Goal: Check status: Check status

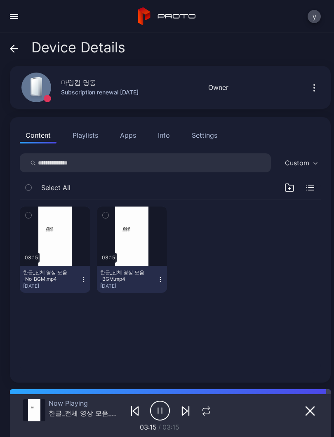
click at [16, 14] on div "button" at bounding box center [14, 14] width 8 height 1
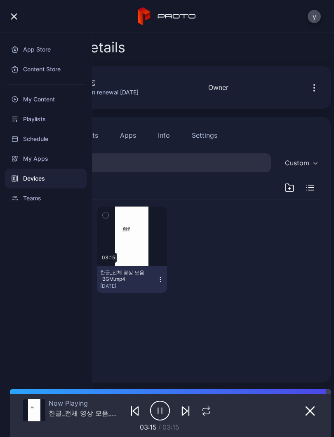
click at [45, 184] on div "Devices" at bounding box center [46, 179] width 82 height 20
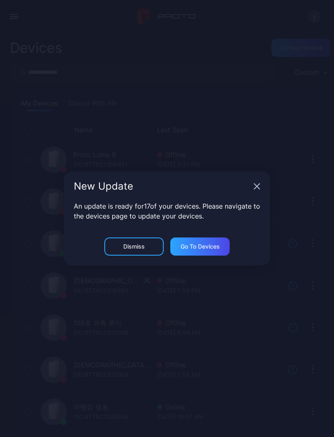
click at [254, 188] on icon "button" at bounding box center [257, 186] width 7 height 7
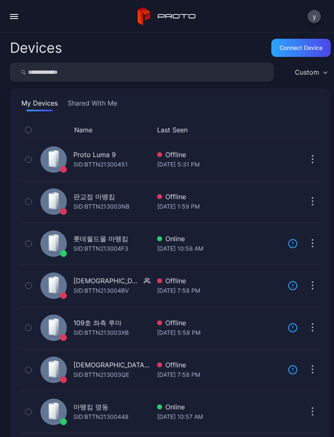
click at [108, 405] on div "마뗑킴 명동" at bounding box center [100, 407] width 55 height 10
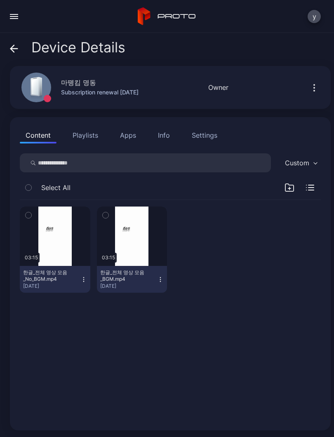
click at [0, 0] on div "button" at bounding box center [0, 0] width 0 height 0
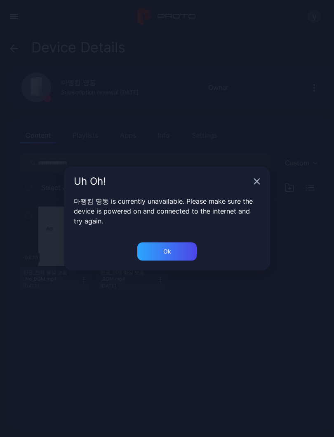
click at [255, 177] on div "Uh Oh!" at bounding box center [167, 182] width 206 height 30
click at [178, 251] on div "Ok" at bounding box center [166, 252] width 59 height 18
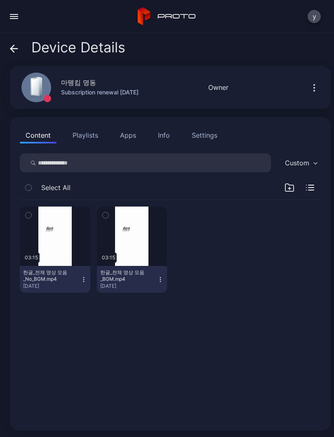
click at [54, 244] on button "button" at bounding box center [55, 236] width 71 height 59
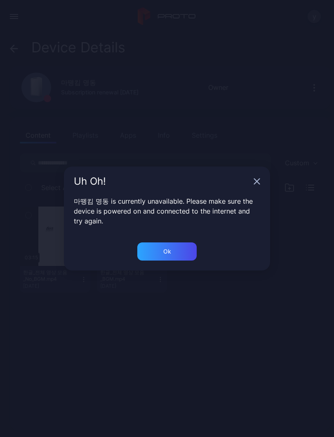
click at [247, 185] on div "Uh Oh!" at bounding box center [162, 182] width 177 height 10
click at [252, 183] on div "Uh Oh!" at bounding box center [167, 182] width 206 height 30
click at [177, 255] on div "Ok" at bounding box center [166, 252] width 59 height 18
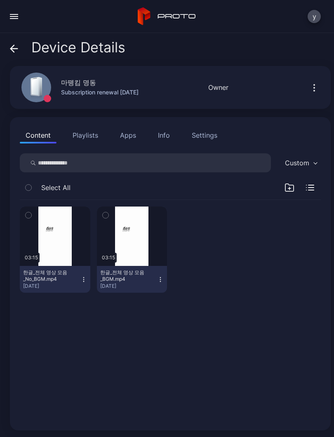
click at [15, 20] on button "button" at bounding box center [14, 16] width 16 height 16
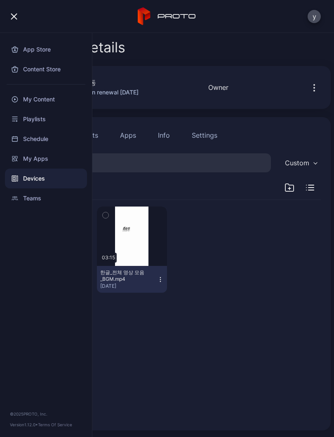
click at [44, 178] on div "Devices" at bounding box center [46, 179] width 82 height 20
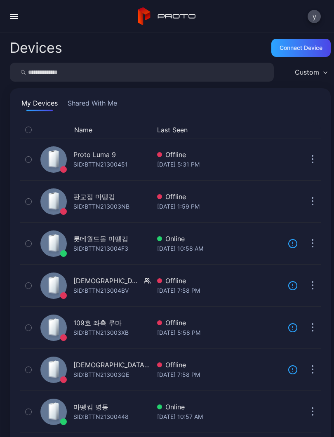
click at [100, 410] on div "마뗑킴 명동" at bounding box center [90, 407] width 35 height 10
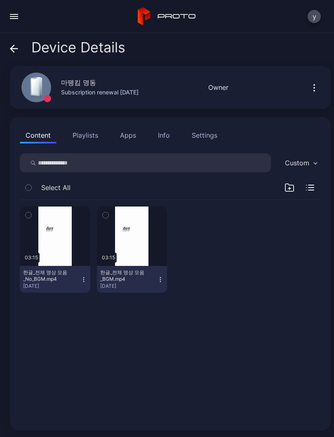
click at [0, 0] on div "button" at bounding box center [0, 0] width 0 height 0
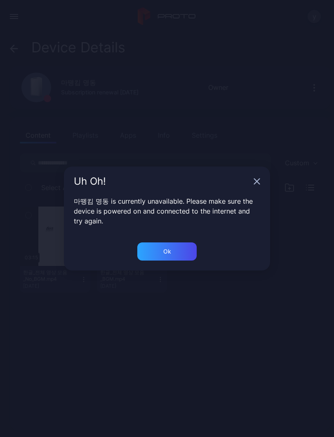
click at [186, 272] on div "Uh Oh! 마뗑킴 명동 is currently unavailable. Please make sure the device is powered …" at bounding box center [167, 218] width 334 height 437
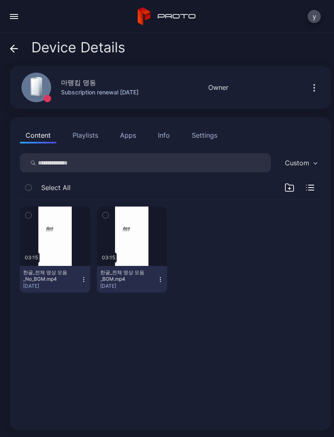
click at [56, 137] on button "Content" at bounding box center [38, 135] width 37 height 16
click at [10, 52] on icon at bounding box center [14, 49] width 8 height 8
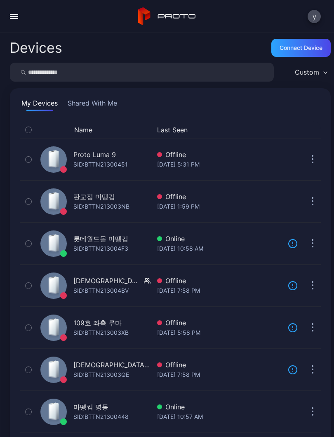
click at [19, 16] on button "button" at bounding box center [14, 16] width 16 height 16
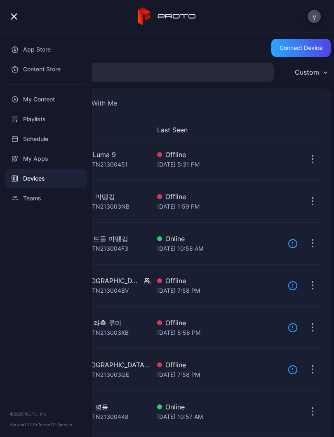
click at [49, 180] on div "Devices" at bounding box center [46, 179] width 82 height 20
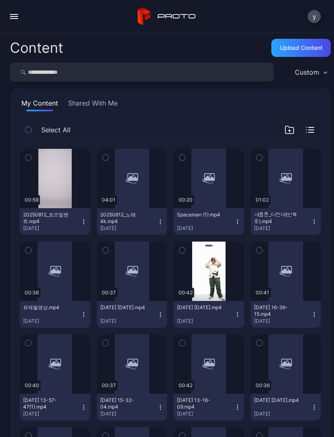
click at [19, 20] on button "button" at bounding box center [14, 16] width 16 height 16
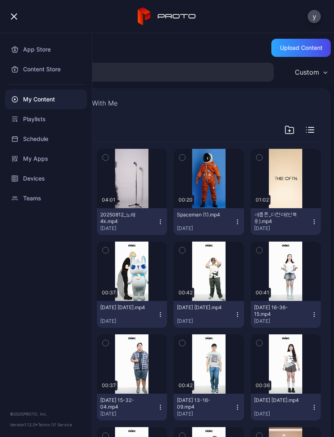
click at [54, 179] on div "Devices" at bounding box center [46, 179] width 82 height 20
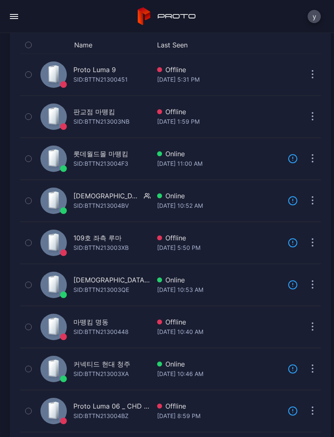
scroll to position [88, 0]
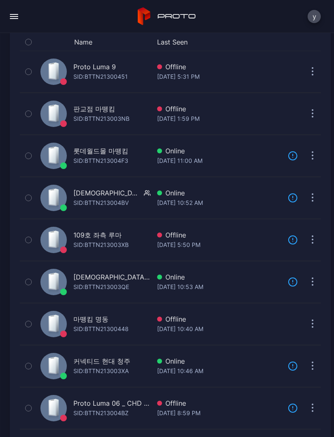
click at [236, 330] on div "[DATE] 10:40 AM" at bounding box center [219, 329] width 124 height 10
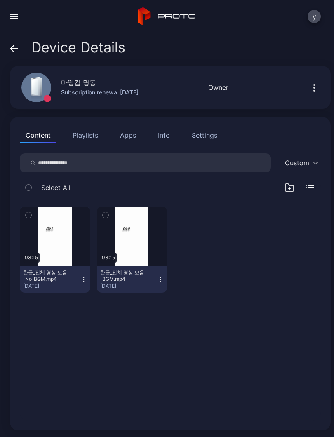
click at [56, 256] on button "button" at bounding box center [55, 236] width 71 height 59
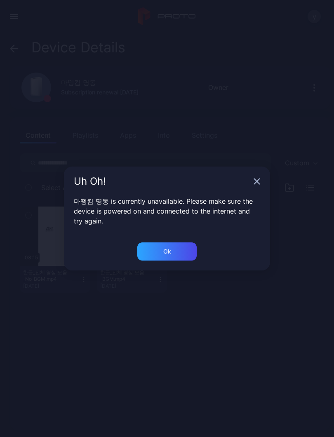
click at [177, 254] on div "Ok" at bounding box center [166, 252] width 59 height 18
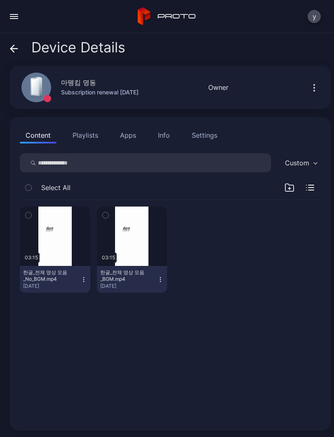
click at [90, 138] on button "Playlists" at bounding box center [85, 135] width 37 height 16
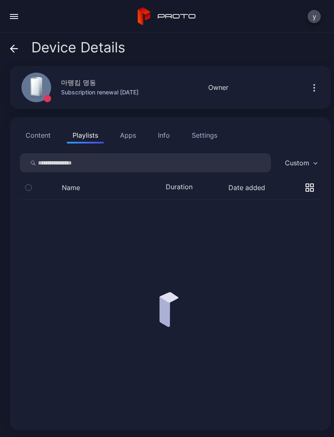
click at [41, 132] on button "Content" at bounding box center [38, 135] width 37 height 16
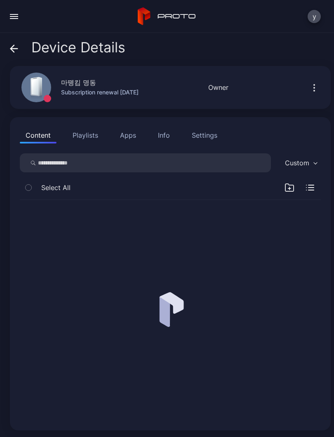
click at [304, 87] on div at bounding box center [316, 87] width 26 height 16
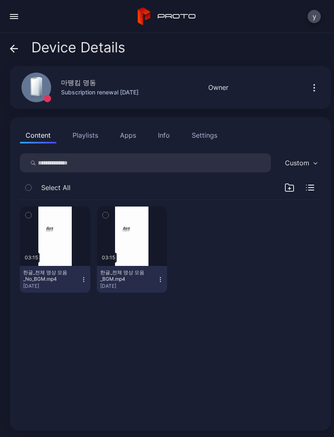
click at [15, 40] on span at bounding box center [14, 48] width 8 height 16
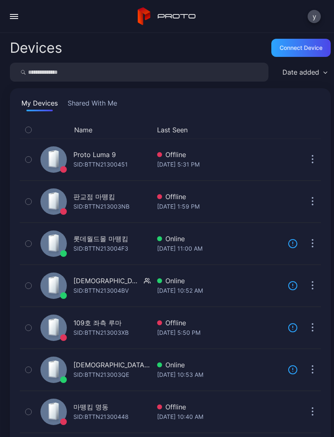
scroll to position [88, 0]
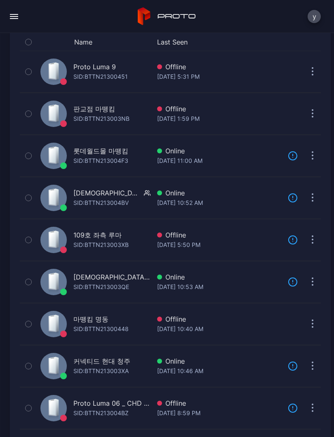
click at [121, 327] on div "SID: BTTN21300448" at bounding box center [100, 329] width 55 height 10
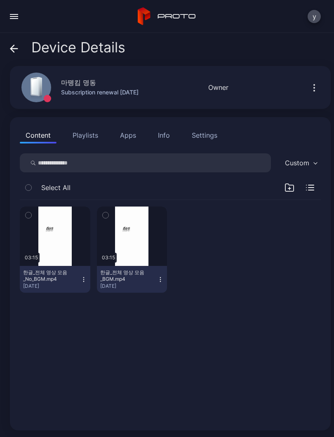
click at [304, 94] on div at bounding box center [316, 87] width 26 height 16
click at [315, 93] on button "button" at bounding box center [314, 87] width 13 height 16
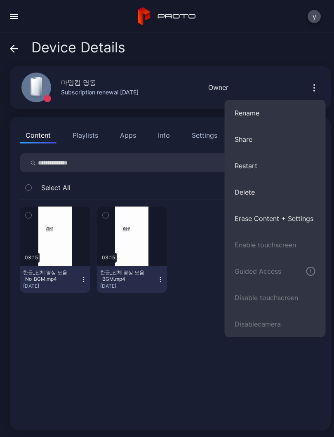
click at [195, 367] on div "03:15 한글_전체 영상 모음_No_BGM.mp4 [DATE] 03:15 한글_전체 영상 모음_BGM.mp4 [DATE]" at bounding box center [170, 310] width 314 height 234
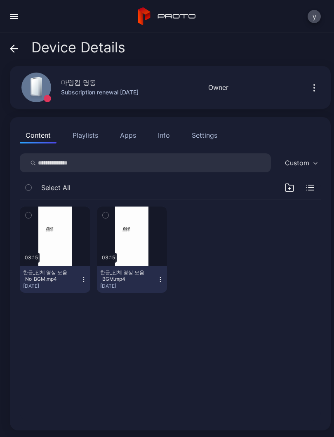
click at [15, 16] on div "button" at bounding box center [14, 16] width 8 height 1
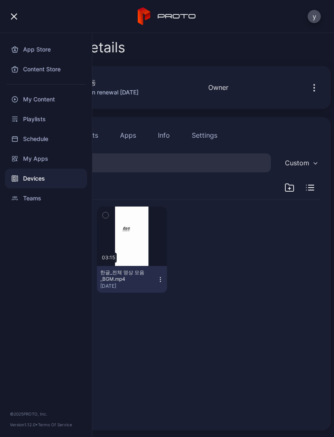
click at [63, 100] on div "My Content" at bounding box center [46, 100] width 82 height 20
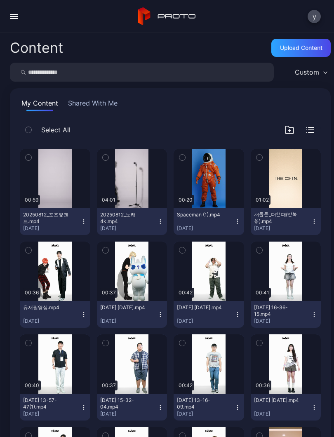
click at [14, 16] on div "button" at bounding box center [14, 16] width 8 height 1
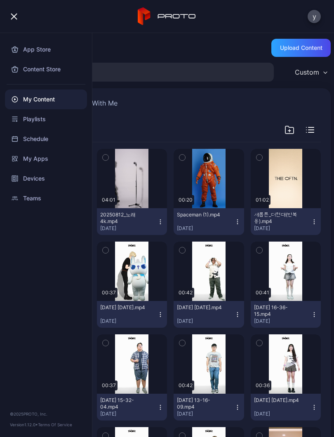
click at [52, 177] on div "Devices" at bounding box center [46, 179] width 82 height 20
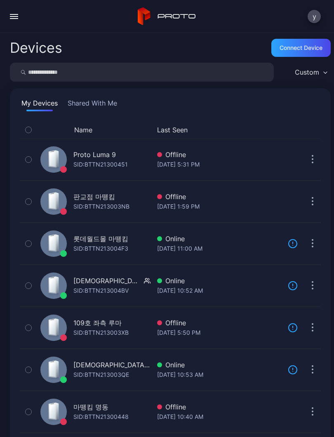
click at [122, 419] on div "SID: BTTN21300448" at bounding box center [100, 417] width 55 height 10
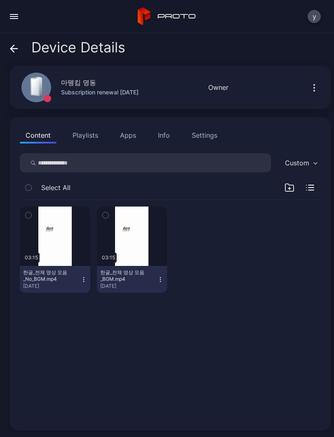
click at [313, 84] on icon "button" at bounding box center [314, 88] width 10 height 10
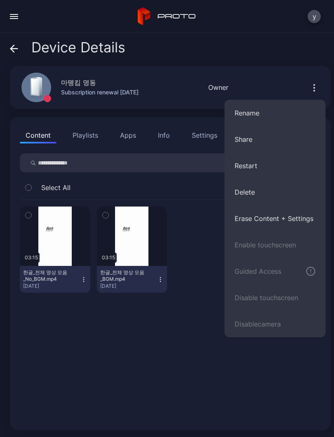
click at [184, 391] on div "03:15 한글_전체 영상 모음_No_BGM.mp4 [DATE] 03:15 한글_전체 영상 모음_BGM.mp4 [DATE]" at bounding box center [170, 310] width 314 height 234
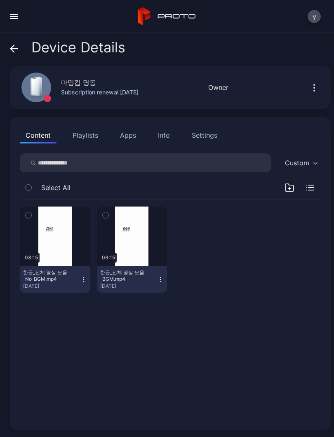
click at [14, 42] on span at bounding box center [14, 48] width 8 height 16
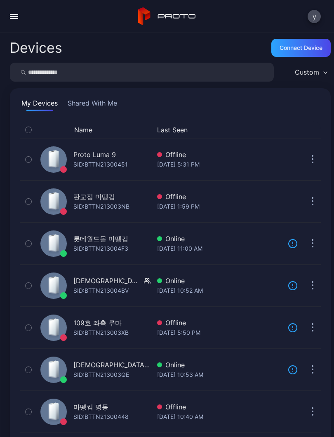
click at [87, 403] on div "마뗑킴 명동" at bounding box center [90, 407] width 35 height 10
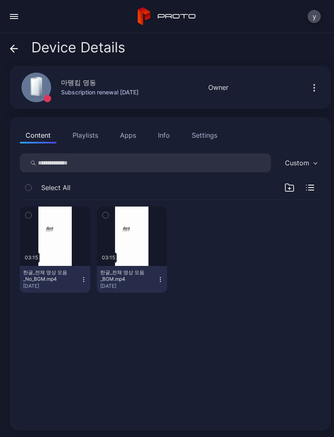
click at [14, 23] on button "button" at bounding box center [14, 16] width 16 height 16
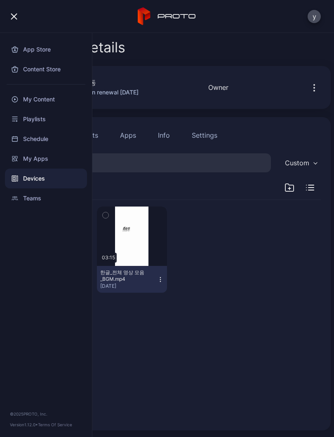
click at [48, 91] on div "My Content" at bounding box center [46, 100] width 82 height 20
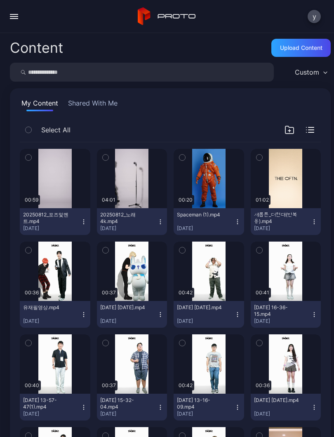
click at [12, 16] on div "button" at bounding box center [14, 16] width 8 height 1
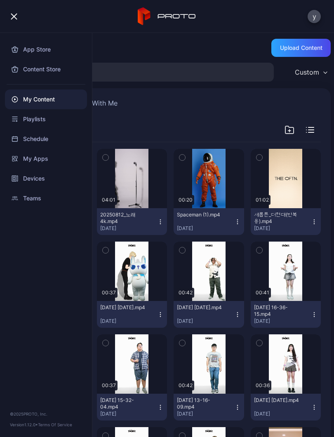
click at [36, 186] on div "Devices" at bounding box center [46, 179] width 82 height 20
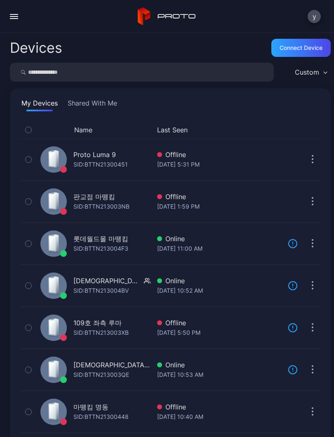
click at [144, 407] on div "마뗑킴 명동 SID: BTTN21300448" at bounding box center [93, 412] width 113 height 38
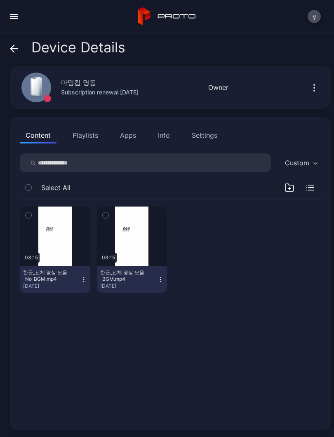
click at [16, 18] on div "button" at bounding box center [14, 18] width 8 height 1
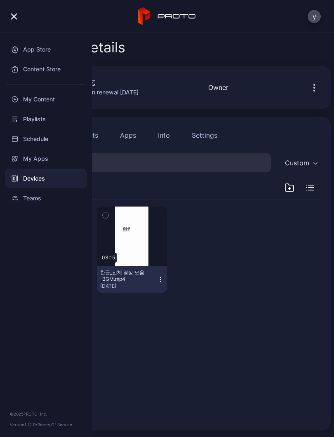
click at [24, 104] on div "My Content" at bounding box center [46, 100] width 82 height 20
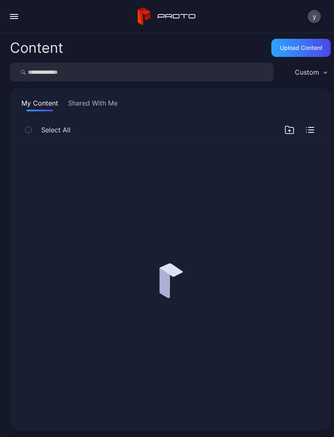
click at [18, 20] on button "button" at bounding box center [14, 16] width 16 height 16
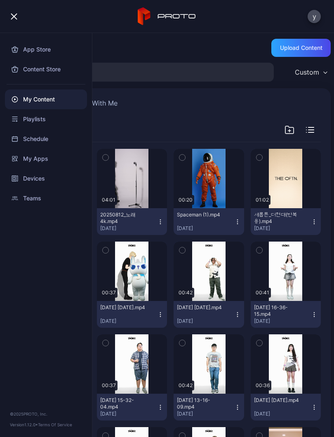
click at [30, 177] on div "Devices" at bounding box center [46, 179] width 82 height 20
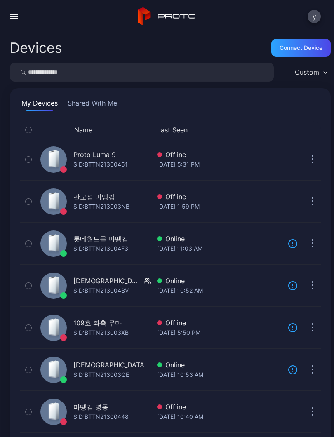
click at [253, 409] on div "Offline" at bounding box center [219, 407] width 124 height 10
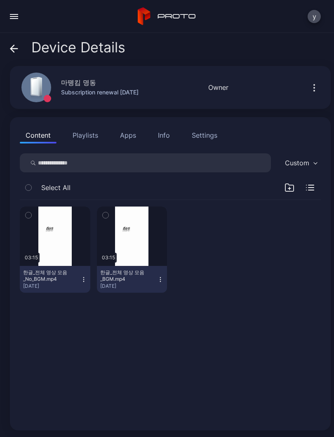
click at [22, 57] on div "Device Details" at bounding box center [67, 50] width 115 height 20
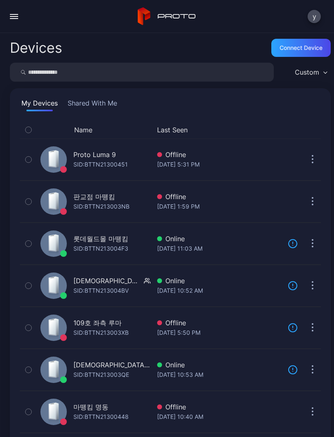
click at [309, 412] on button "button" at bounding box center [312, 412] width 16 height 16
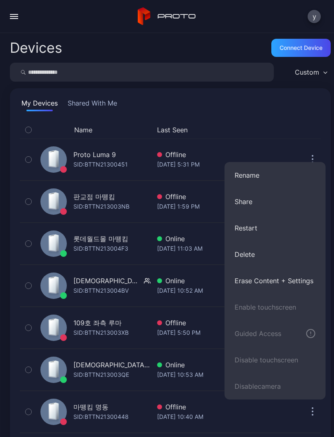
click at [285, 231] on button "Restart" at bounding box center [275, 228] width 101 height 26
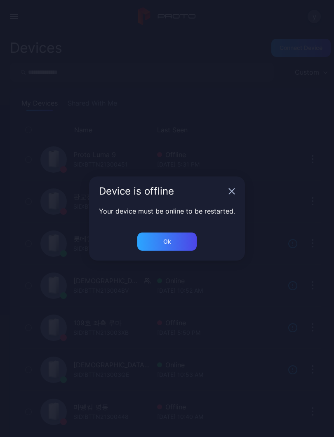
click at [232, 189] on icon "button" at bounding box center [231, 191] width 7 height 7
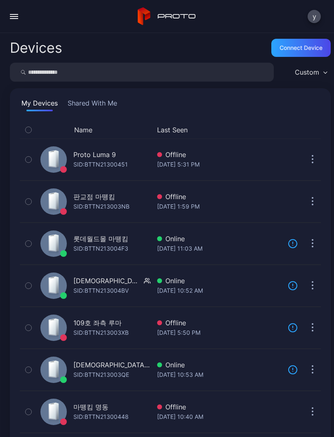
click at [215, 409] on div "Offline" at bounding box center [219, 407] width 124 height 10
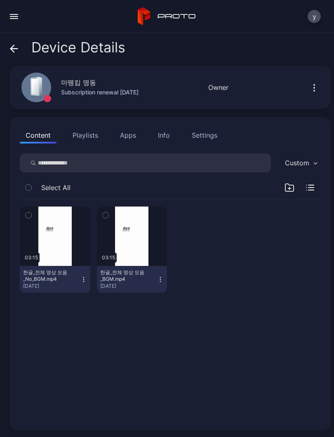
click at [83, 138] on button "Playlists" at bounding box center [85, 135] width 37 height 16
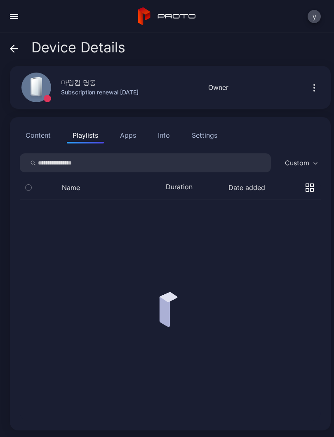
click at [131, 137] on button "Apps" at bounding box center [128, 135] width 28 height 16
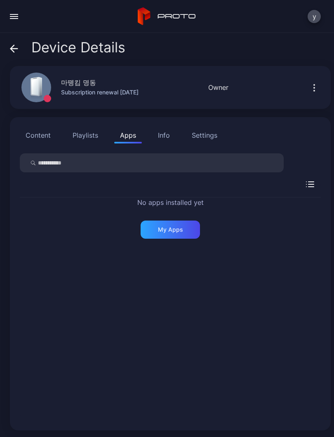
click at [210, 135] on div "Settings" at bounding box center [205, 135] width 26 height 10
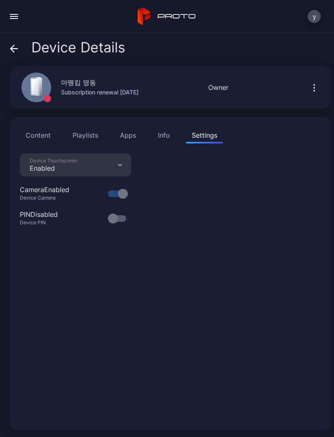
click at [38, 139] on button "Content" at bounding box center [38, 135] width 37 height 16
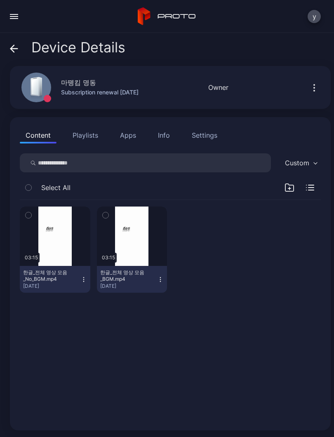
click at [15, 24] on button "button" at bounding box center [14, 16] width 16 height 16
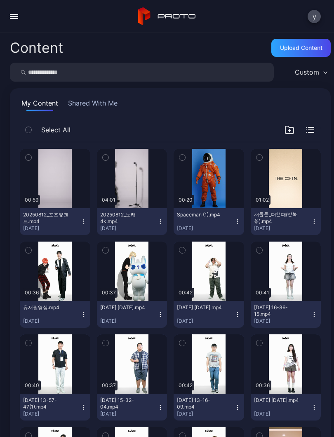
click at [16, 21] on button "button" at bounding box center [14, 16] width 16 height 16
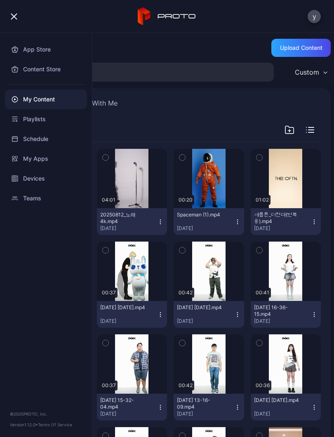
click at [53, 187] on div "Devices" at bounding box center [46, 179] width 82 height 20
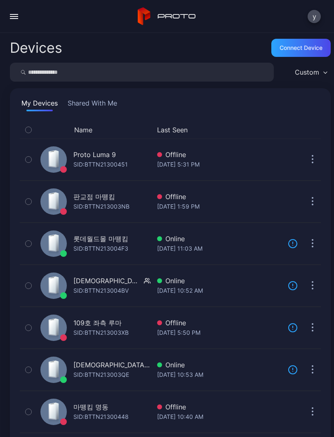
click at [201, 411] on div "Offline" at bounding box center [219, 407] width 124 height 10
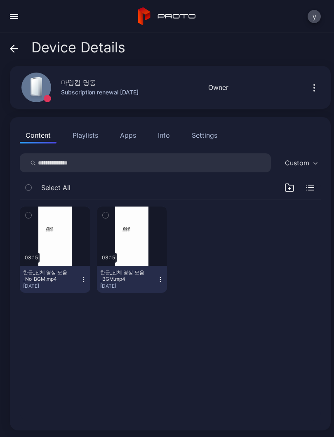
click at [55, 251] on button "button" at bounding box center [55, 236] width 71 height 59
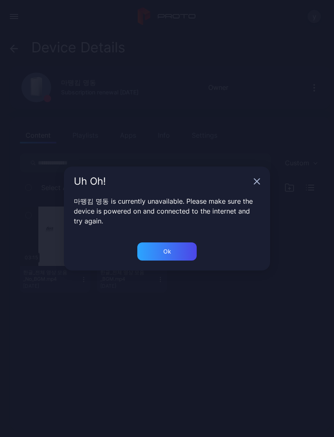
click at [184, 251] on div "Ok" at bounding box center [166, 252] width 59 height 18
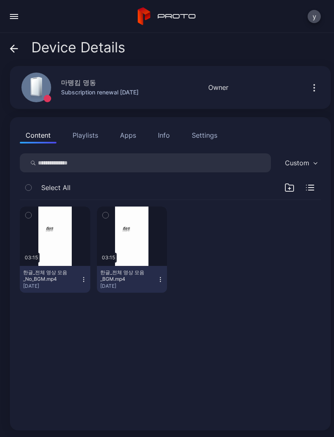
click at [57, 251] on button "button" at bounding box center [55, 236] width 71 height 59
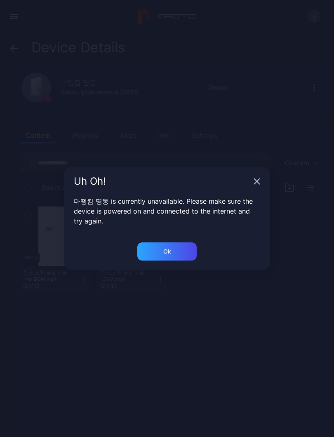
click at [186, 253] on div "Ok" at bounding box center [166, 252] width 59 height 18
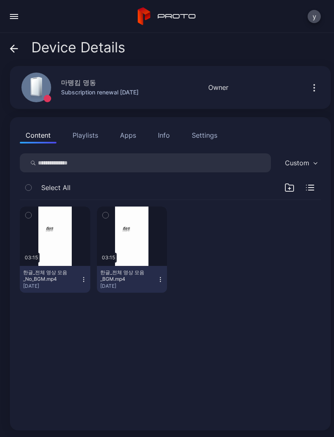
click at [21, 16] on button "button" at bounding box center [14, 16] width 16 height 16
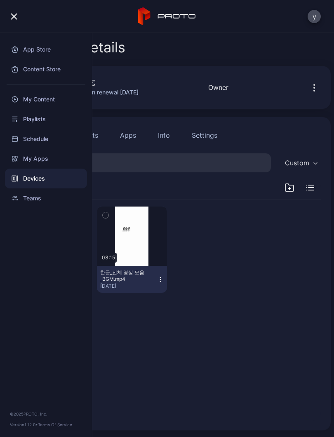
click at [248, 343] on div "03:15 한글_전체 영상 모음_No_BGM.mp4 [DATE] 03:15 한글_전체 영상 모음_BGM.mp4 [DATE]" at bounding box center [170, 310] width 314 height 234
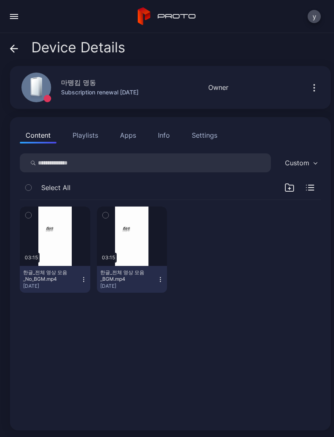
click at [14, 21] on button "button" at bounding box center [14, 16] width 16 height 16
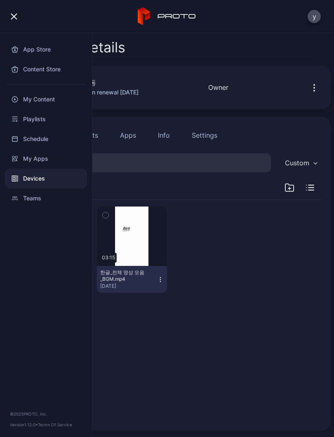
click at [243, 341] on div "03:15 한글_전체 영상 모음_No_BGM.mp4 [DATE] 03:15 한글_전체 영상 모음_BGM.mp4 [DATE]" at bounding box center [170, 310] width 314 height 234
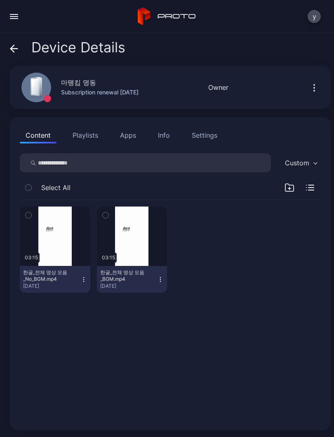
click at [13, 23] on button "button" at bounding box center [14, 16] width 16 height 16
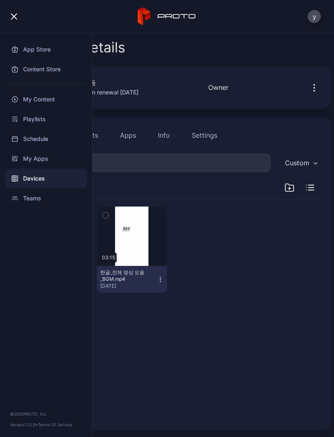
click at [32, 100] on div "My Content" at bounding box center [46, 100] width 82 height 20
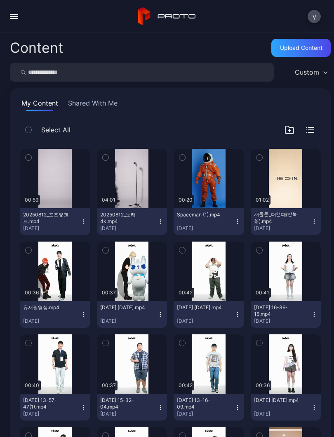
click at [14, 24] on button "button" at bounding box center [14, 16] width 16 height 16
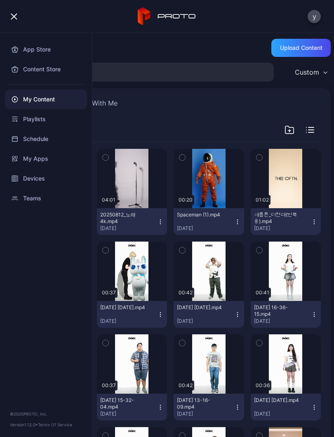
click at [33, 180] on div "Devices" at bounding box center [46, 179] width 82 height 20
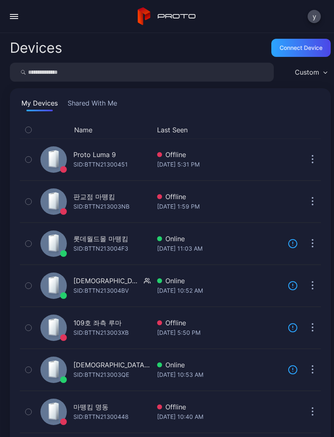
click at [207, 407] on div "Offline" at bounding box center [219, 407] width 124 height 10
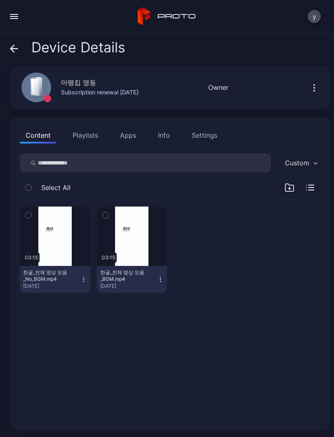
click at [21, 17] on button "button" at bounding box center [14, 16] width 16 height 16
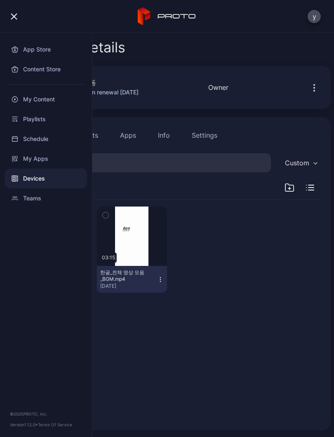
click at [56, 103] on div "My Content" at bounding box center [46, 100] width 82 height 20
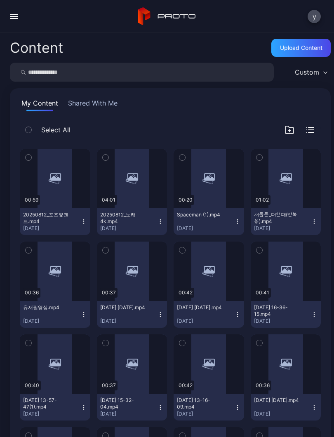
click at [14, 16] on div "button" at bounding box center [14, 16] width 8 height 1
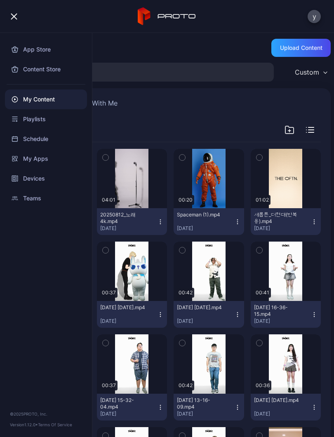
click at [43, 177] on div "Devices" at bounding box center [46, 179] width 82 height 20
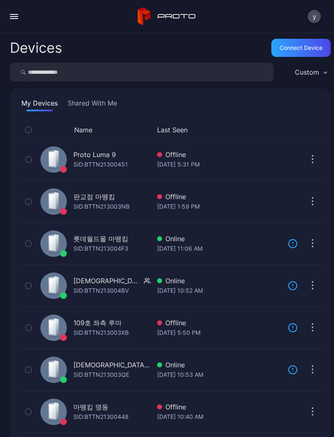
click at [228, 407] on div "Offline" at bounding box center [219, 407] width 124 height 10
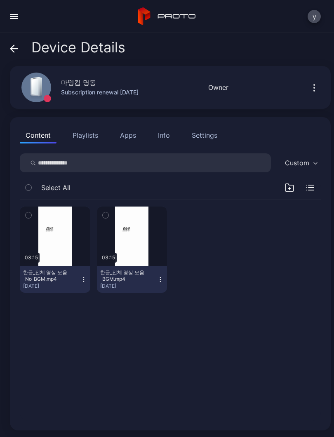
click at [17, 23] on button "button" at bounding box center [14, 16] width 16 height 16
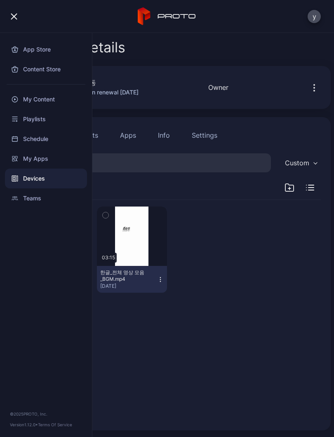
click at [35, 102] on div "My Content" at bounding box center [46, 100] width 82 height 20
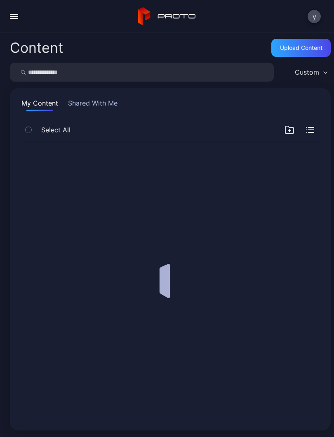
click at [10, 16] on div "button" at bounding box center [14, 16] width 8 height 1
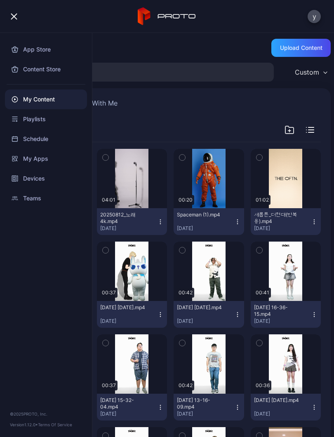
click at [35, 183] on div "Devices" at bounding box center [46, 179] width 82 height 20
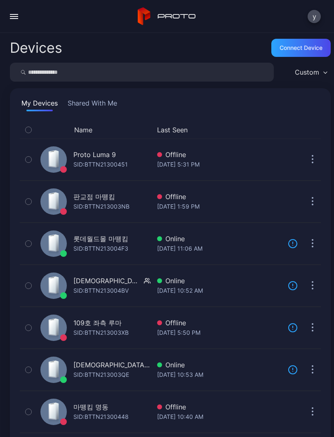
click at [113, 412] on div "마뗑킴 명동" at bounding box center [100, 407] width 55 height 10
